Goal: Task Accomplishment & Management: Use online tool/utility

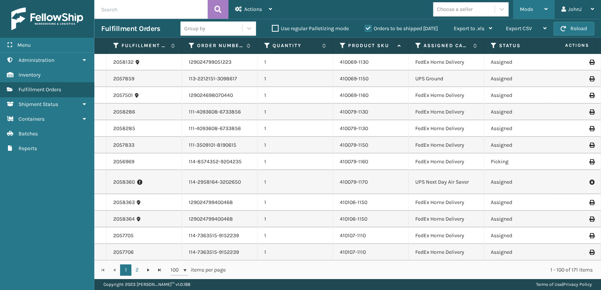
click at [532, 12] on div "Mode" at bounding box center [534, 9] width 28 height 19
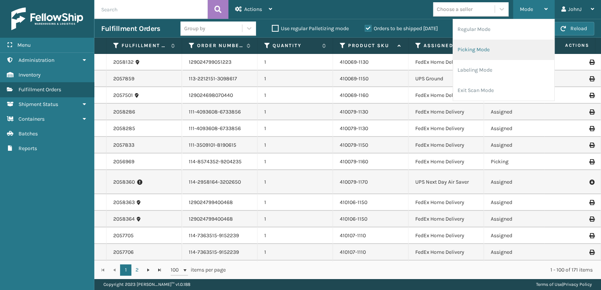
click at [494, 49] on li "Picking Mode" at bounding box center [503, 50] width 101 height 20
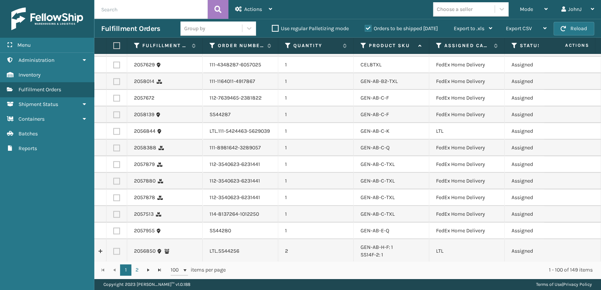
scroll to position [668, 0]
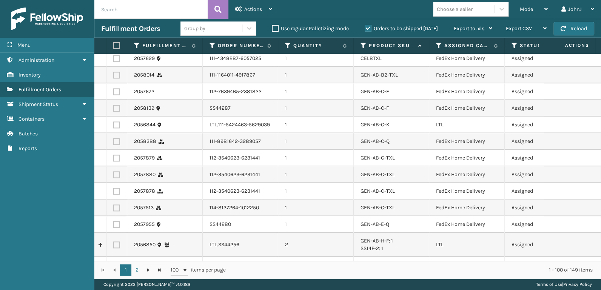
click at [115, 123] on label at bounding box center [116, 124] width 7 height 7
click at [114, 123] on input "checkbox" at bounding box center [113, 123] width 0 height 5
checkbox input "true"
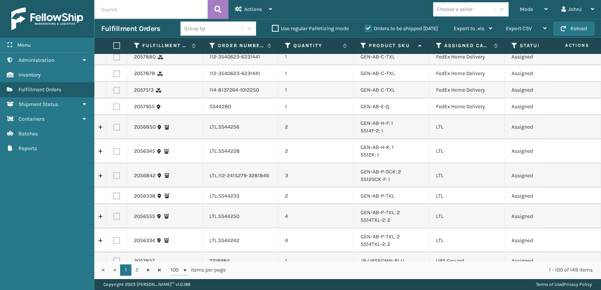
scroll to position [786, 0]
click at [112, 125] on td at bounding box center [116, 127] width 21 height 24
click at [118, 128] on label at bounding box center [116, 126] width 7 height 7
click at [114, 128] on input "checkbox" at bounding box center [113, 125] width 0 height 5
checkbox input "true"
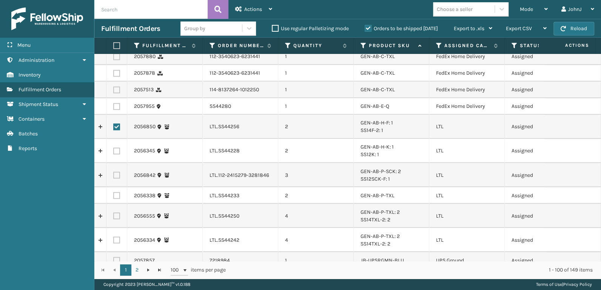
click at [115, 151] on label at bounding box center [116, 151] width 7 height 7
click at [114, 151] on input "checkbox" at bounding box center [113, 150] width 0 height 5
checkbox input "true"
click at [117, 172] on label at bounding box center [116, 175] width 7 height 7
click at [114, 172] on input "checkbox" at bounding box center [113, 174] width 0 height 5
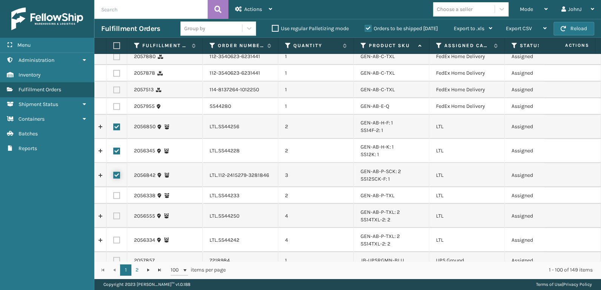
checkbox input "true"
click at [117, 196] on label at bounding box center [116, 195] width 7 height 7
click at [114, 196] on input "checkbox" at bounding box center [113, 194] width 0 height 5
checkbox input "true"
drag, startPoint x: 115, startPoint y: 215, endPoint x: 164, endPoint y: 188, distance: 56.1
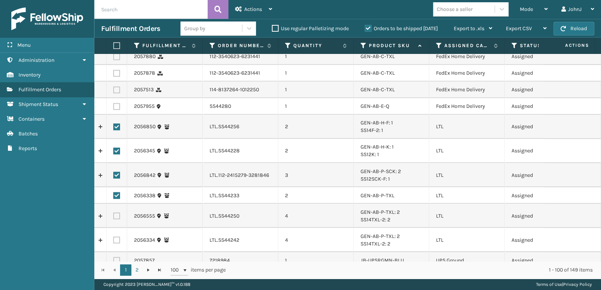
click at [116, 215] on label at bounding box center [116, 215] width 7 height 7
click at [114, 215] on input "checkbox" at bounding box center [113, 214] width 0 height 5
checkbox input "true"
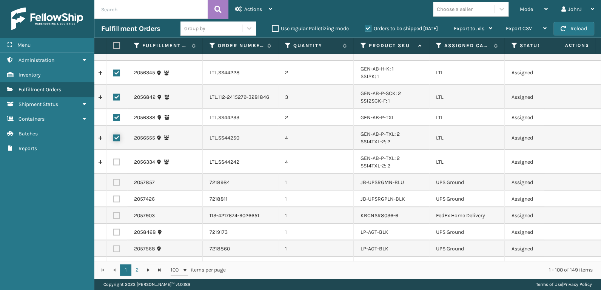
scroll to position [864, 0]
click at [117, 159] on label at bounding box center [116, 161] width 7 height 7
click at [114, 159] on input "checkbox" at bounding box center [113, 160] width 0 height 5
checkbox input "true"
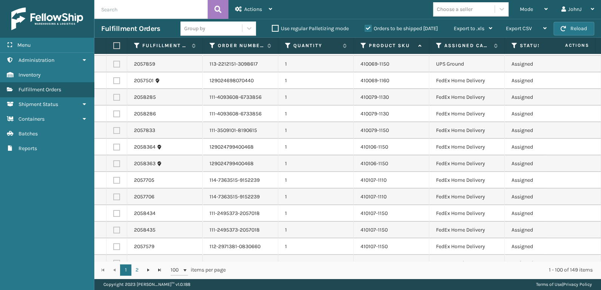
scroll to position [0, 0]
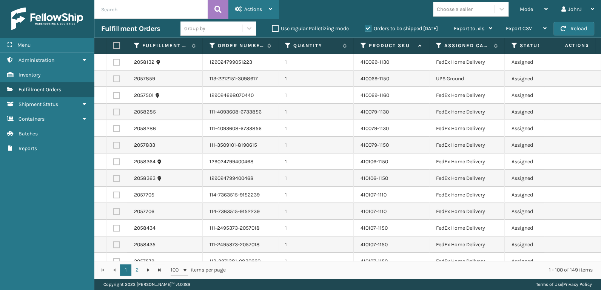
click at [258, 9] on span "Actions" at bounding box center [253, 9] width 18 height 6
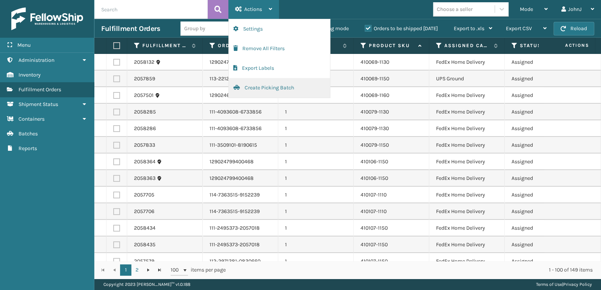
click at [265, 85] on button "Create Picking Batch" at bounding box center [279, 88] width 101 height 20
